Goal: Task Accomplishment & Management: Use online tool/utility

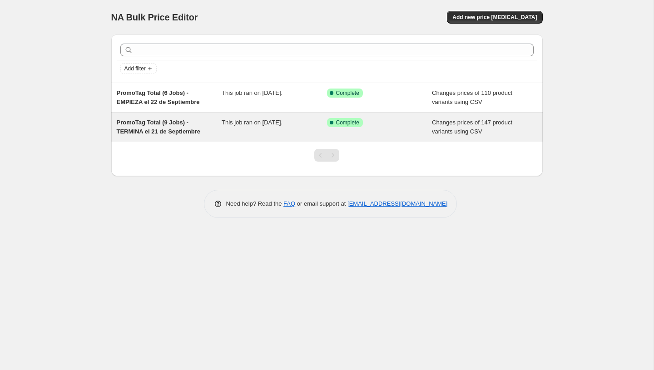
click at [283, 121] on span "This job ran on [DATE]." at bounding box center [252, 122] width 61 height 7
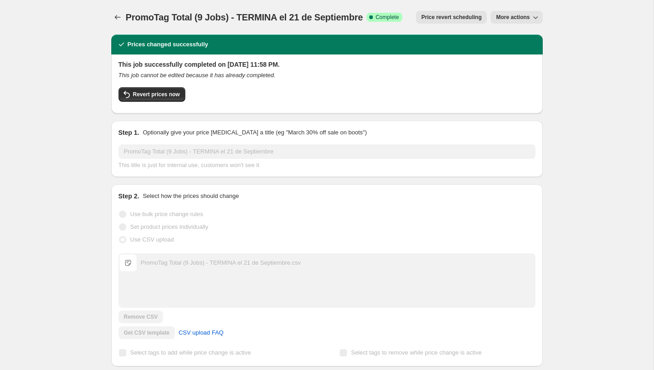
click at [525, 19] on span "More actions" at bounding box center [513, 17] width 34 height 7
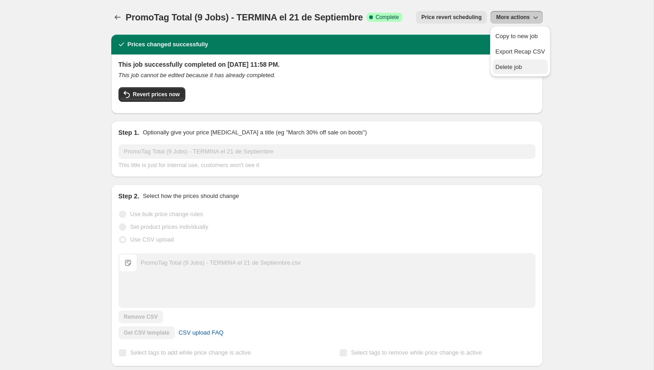
click at [516, 65] on span "Delete job" at bounding box center [509, 67] width 27 height 7
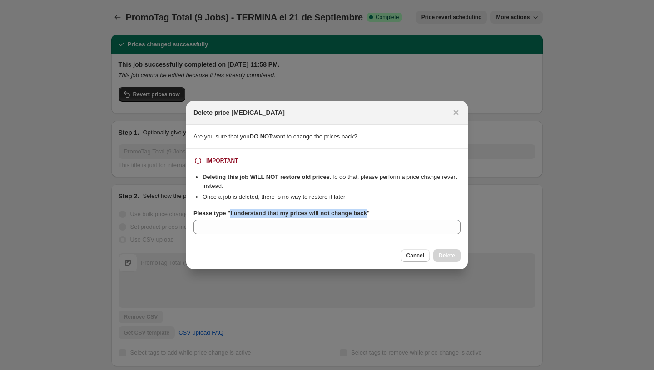
drag, startPoint x: 375, startPoint y: 214, endPoint x: 232, endPoint y: 213, distance: 143.5
click at [232, 213] on b "Please type "I understand that my prices will not change back"" at bounding box center [282, 213] width 176 height 7
copy b "I understand that my prices will not change back"
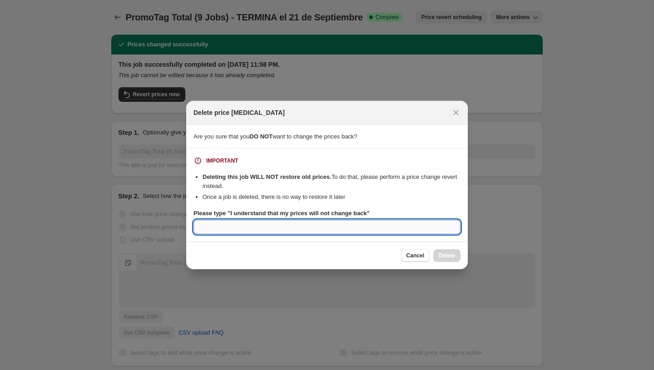
click at [231, 227] on input "Please type "I understand that my prices will not change back"" at bounding box center [327, 227] width 267 height 15
paste input "I understand that my prices will not change back"
type input "I understand that my prices will not change back"
click at [440, 258] on span "Delete" at bounding box center [447, 255] width 16 height 7
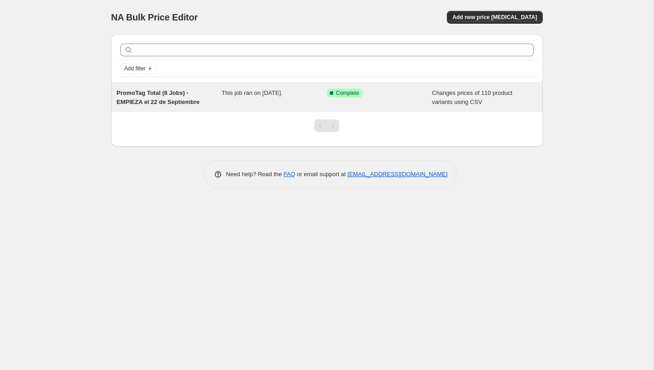
click at [243, 99] on div "This job ran on [DATE]." at bounding box center [274, 98] width 105 height 18
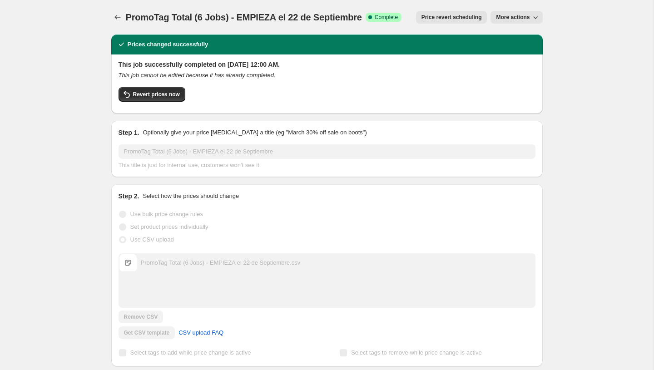
click at [521, 20] on span "More actions" at bounding box center [513, 17] width 34 height 7
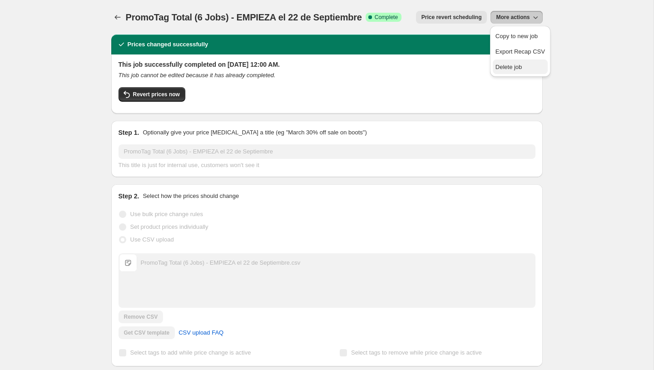
click at [507, 65] on span "Delete job" at bounding box center [509, 67] width 27 height 7
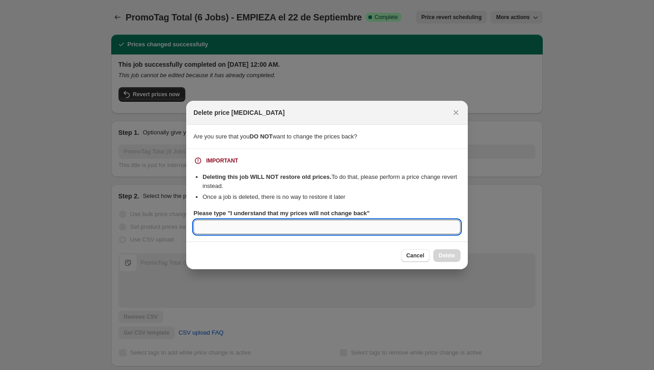
click at [340, 230] on input "Please type "I understand that my prices will not change back"" at bounding box center [327, 227] width 267 height 15
paste input "I understand that my prices will not change back"
type input "I understand that my prices will not change back"
click at [446, 256] on span "Delete" at bounding box center [447, 255] width 16 height 7
